Goal: Information Seeking & Learning: Learn about a topic

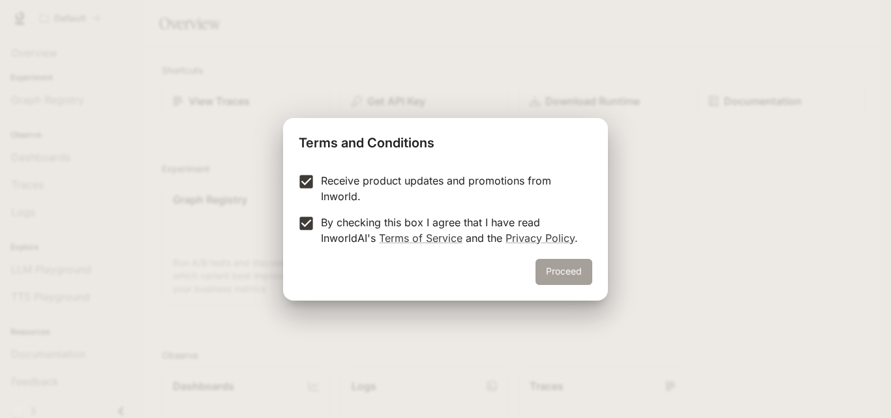
click at [566, 263] on button "Proceed" at bounding box center [563, 272] width 57 height 26
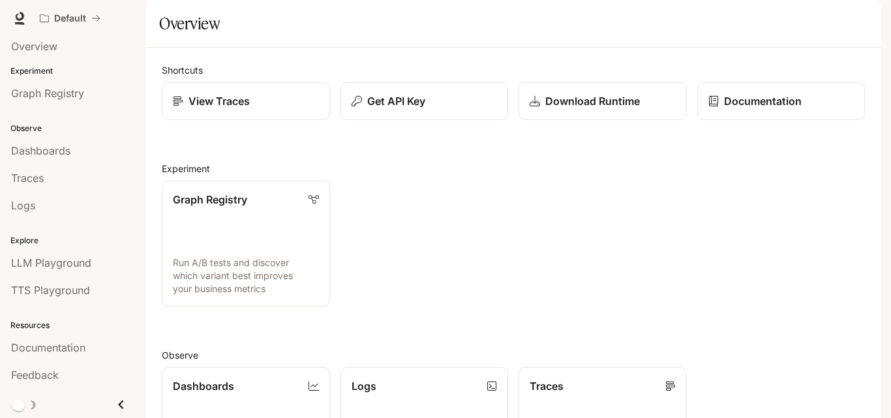
scroll to position [319, 0]
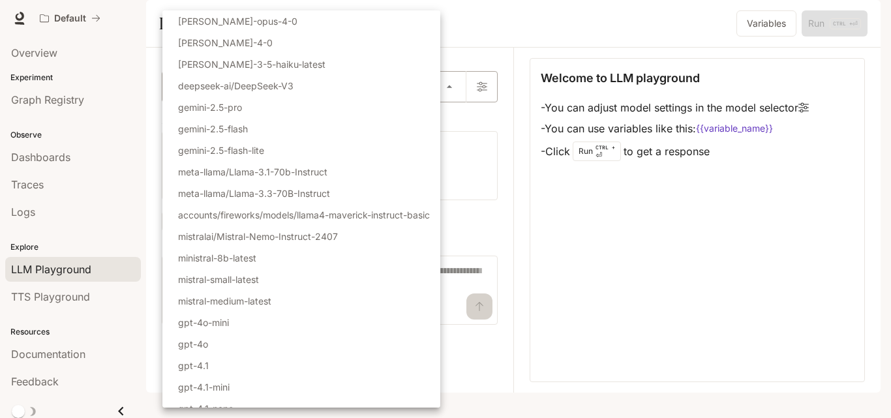
click at [451, 122] on body "Skip to main content Default Documentation Documentation Portal Overview Experi…" at bounding box center [445, 209] width 891 height 418
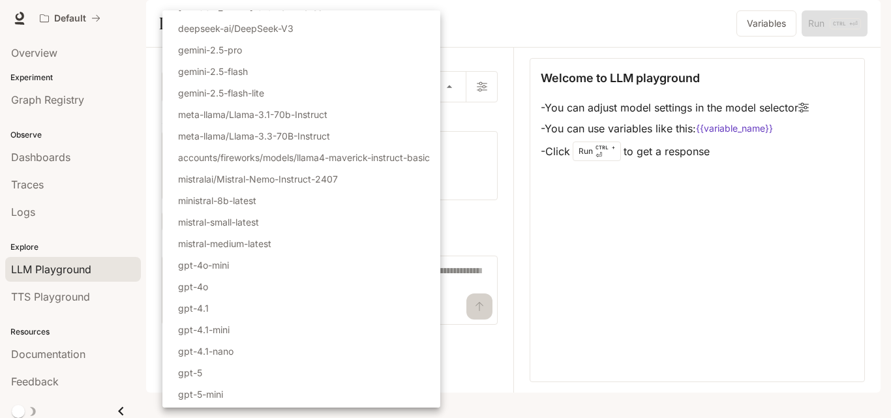
scroll to position [141, 0]
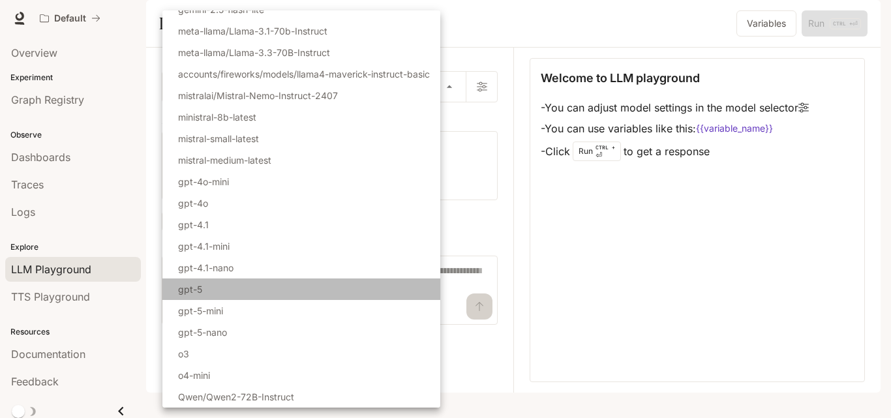
click at [188, 286] on p "gpt-5" at bounding box center [190, 289] width 24 height 14
type input "*****"
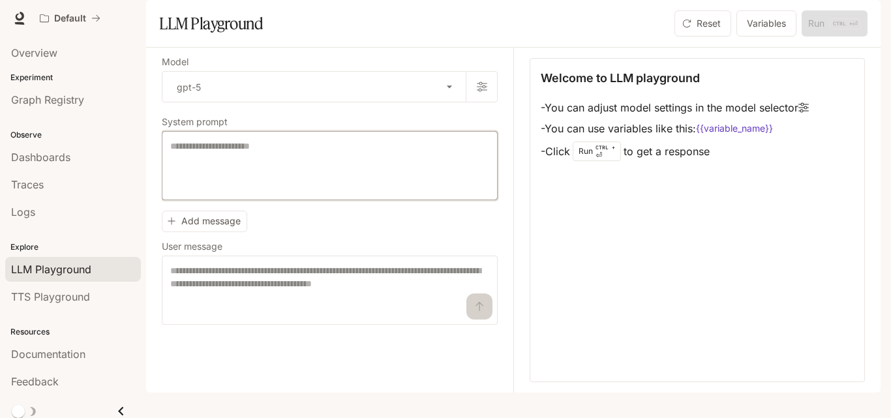
click at [214, 189] on textarea at bounding box center [329, 166] width 319 height 52
click at [51, 179] on div "Traces" at bounding box center [73, 185] width 124 height 16
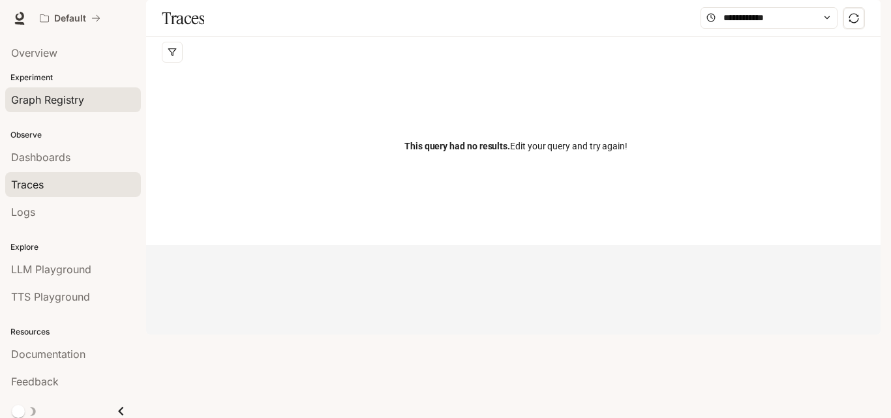
click at [46, 104] on span "Graph Registry" at bounding box center [47, 100] width 73 height 16
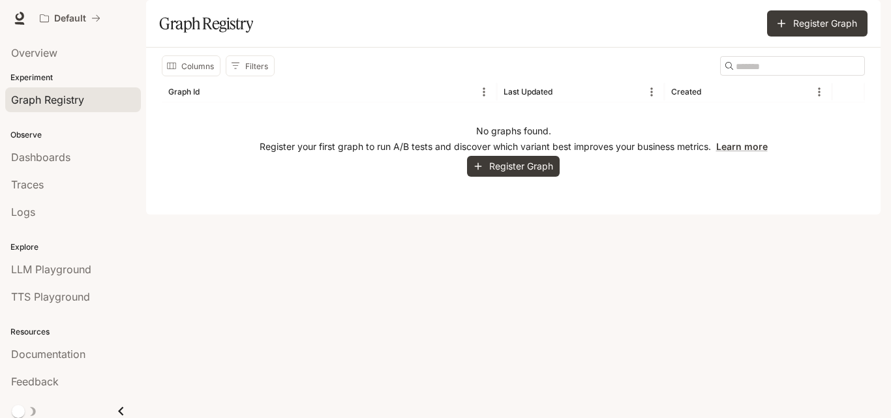
scroll to position [7, 0]
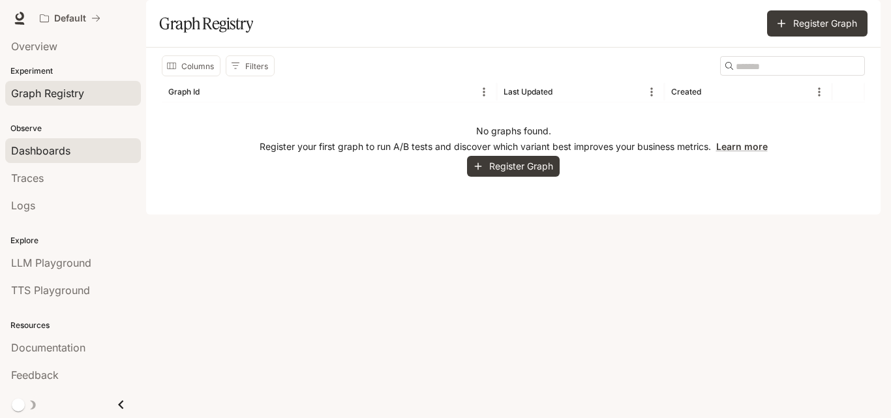
click at [55, 154] on span "Dashboards" at bounding box center [40, 151] width 59 height 16
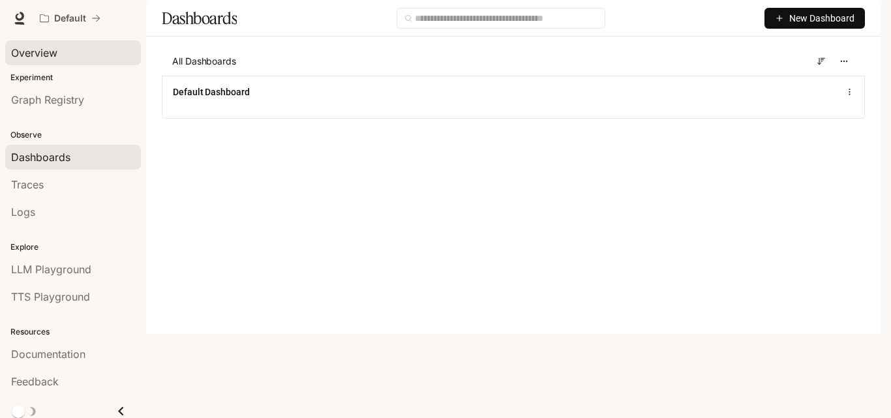
click at [51, 53] on span "Overview" at bounding box center [34, 53] width 46 height 16
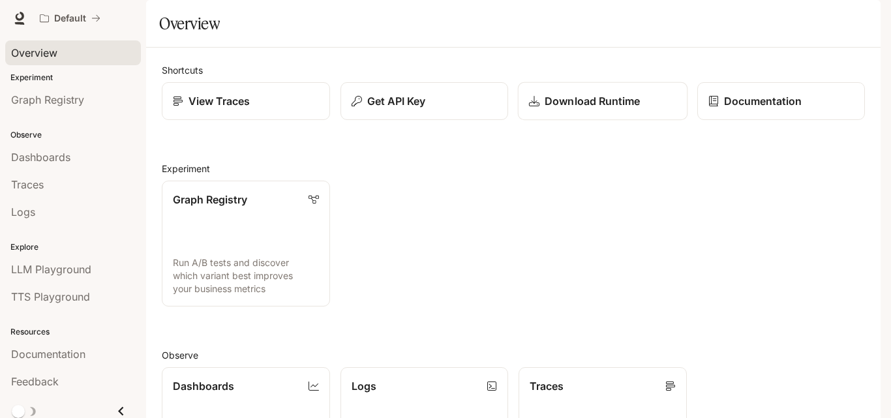
click at [555, 109] on p "Download Runtime" at bounding box center [591, 101] width 95 height 16
